Goal: Use online tool/utility: Utilize a website feature to perform a specific function

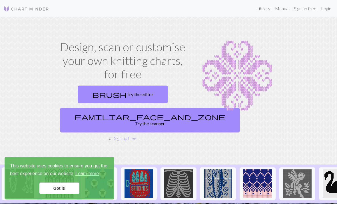
click at [135, 97] on link "brush Try the editor" at bounding box center [123, 94] width 90 height 18
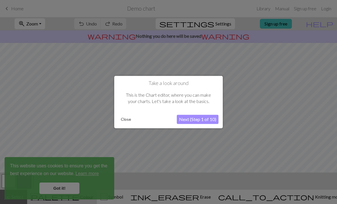
click at [203, 122] on button "Next (Step 1 of 10)" at bounding box center [198, 119] width 42 height 9
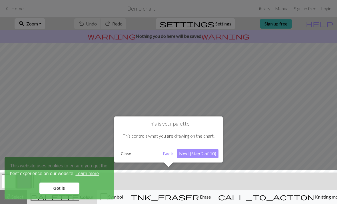
click at [59, 187] on div at bounding box center [168, 187] width 343 height 37
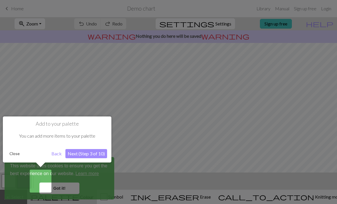
click at [300, 115] on div at bounding box center [168, 102] width 337 height 204
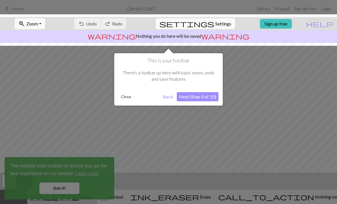
click at [319, 120] on div at bounding box center [168, 102] width 337 height 204
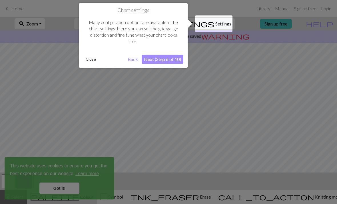
click at [320, 115] on div at bounding box center [168, 102] width 337 height 204
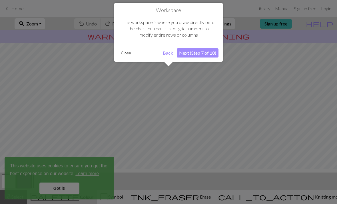
scroll to position [34, 0]
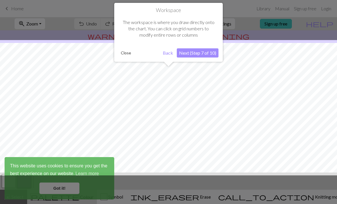
click at [305, 120] on div at bounding box center [168, 107] width 343 height 135
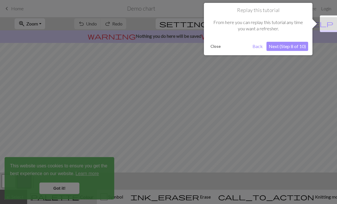
click at [257, 47] on button "Back" at bounding box center [257, 46] width 15 height 9
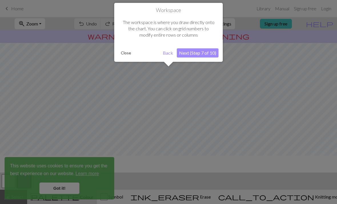
scroll to position [69, 0]
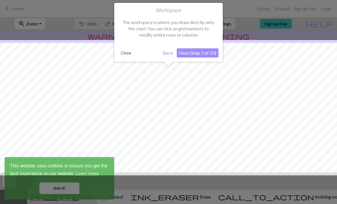
click at [169, 54] on button "Back" at bounding box center [168, 52] width 15 height 9
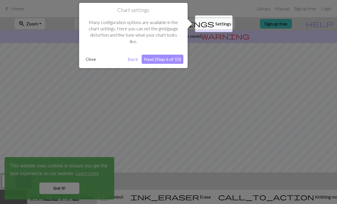
click at [133, 62] on button "Back" at bounding box center [132, 59] width 15 height 9
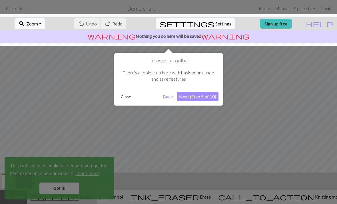
click at [223, 193] on div at bounding box center [168, 102] width 337 height 204
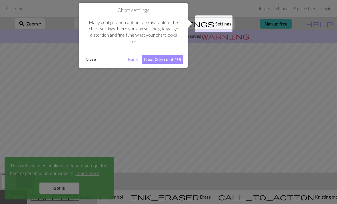
click at [92, 178] on div at bounding box center [168, 102] width 337 height 204
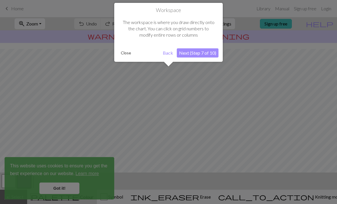
scroll to position [79, 0]
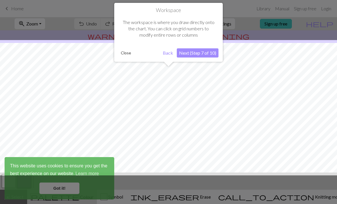
click at [70, 188] on div at bounding box center [168, 102] width 337 height 204
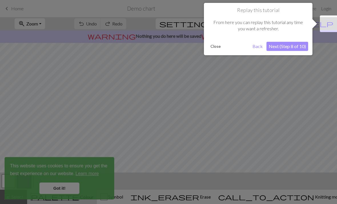
click at [63, 189] on div at bounding box center [168, 102] width 337 height 204
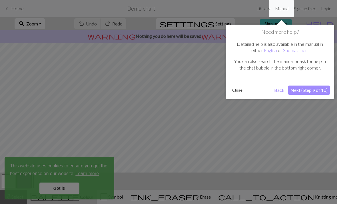
click at [63, 188] on div at bounding box center [168, 102] width 337 height 204
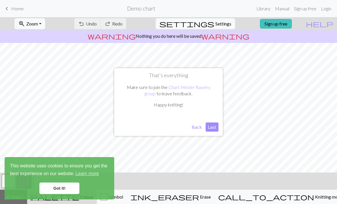
click at [211, 129] on button "Last" at bounding box center [212, 126] width 13 height 9
click at [67, 190] on link "Got it!" at bounding box center [59, 187] width 40 height 11
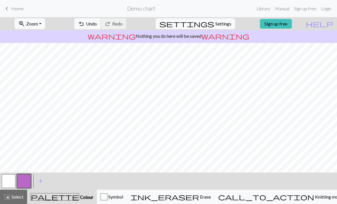
click at [107, 199] on div "button" at bounding box center [104, 196] width 7 height 7
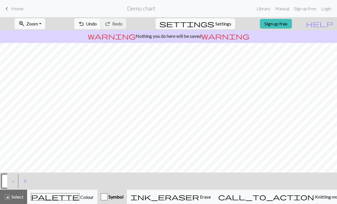
click at [211, 195] on span "Erase" at bounding box center [205, 196] width 12 height 5
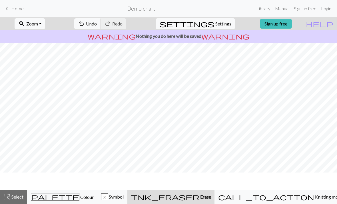
scroll to position [62, 0]
click at [215, 22] on span "Settings" at bounding box center [223, 23] width 16 height 7
select select "aran"
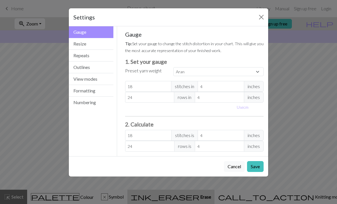
click at [319, 157] on div "Settings Gauge Gauge Resize Repeats Outlines View modes Formatting Numbering Ga…" at bounding box center [168, 102] width 337 height 204
